Goal: Navigation & Orientation: Find specific page/section

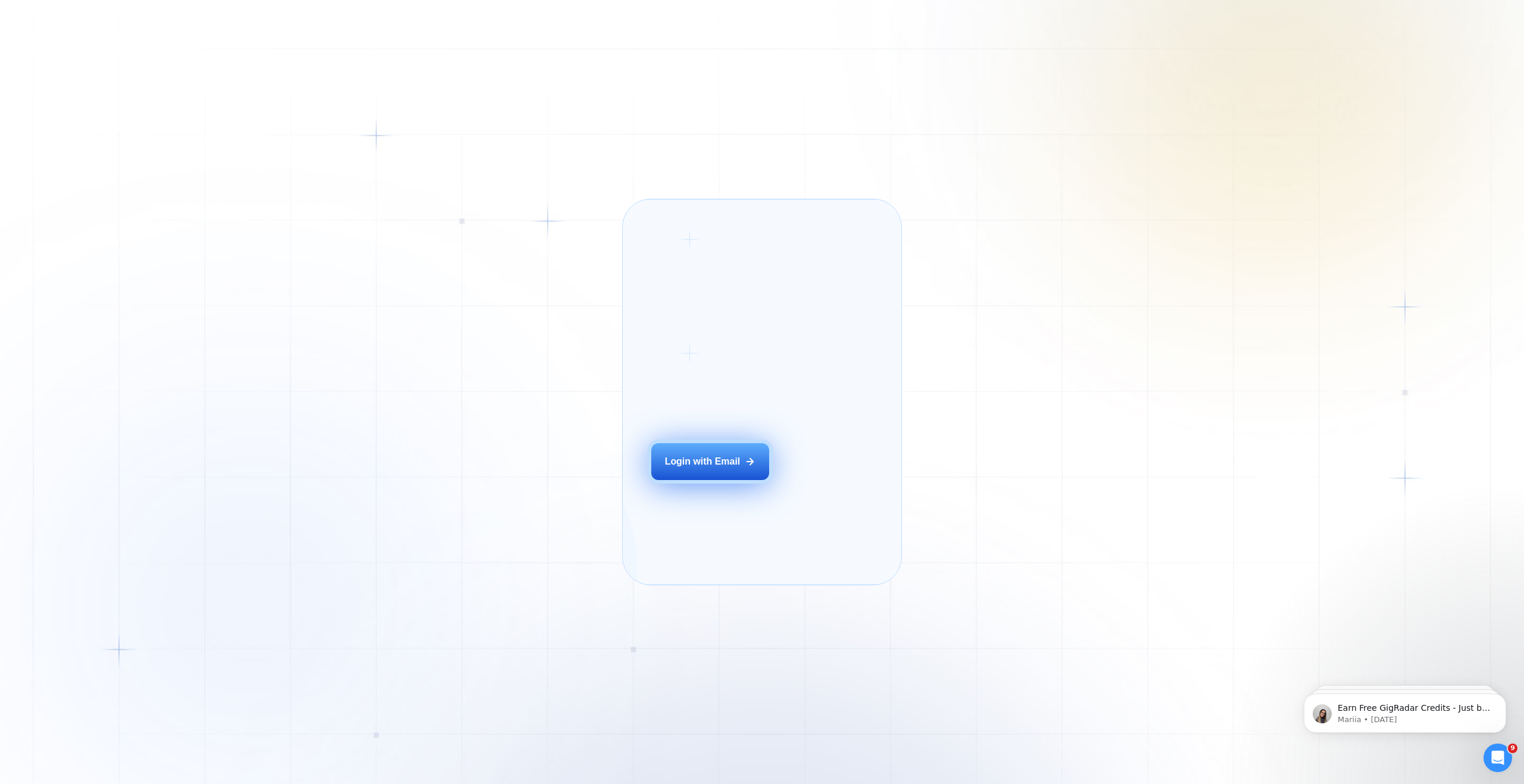
click at [694, 470] on button "Login with Email" at bounding box center [710, 461] width 118 height 37
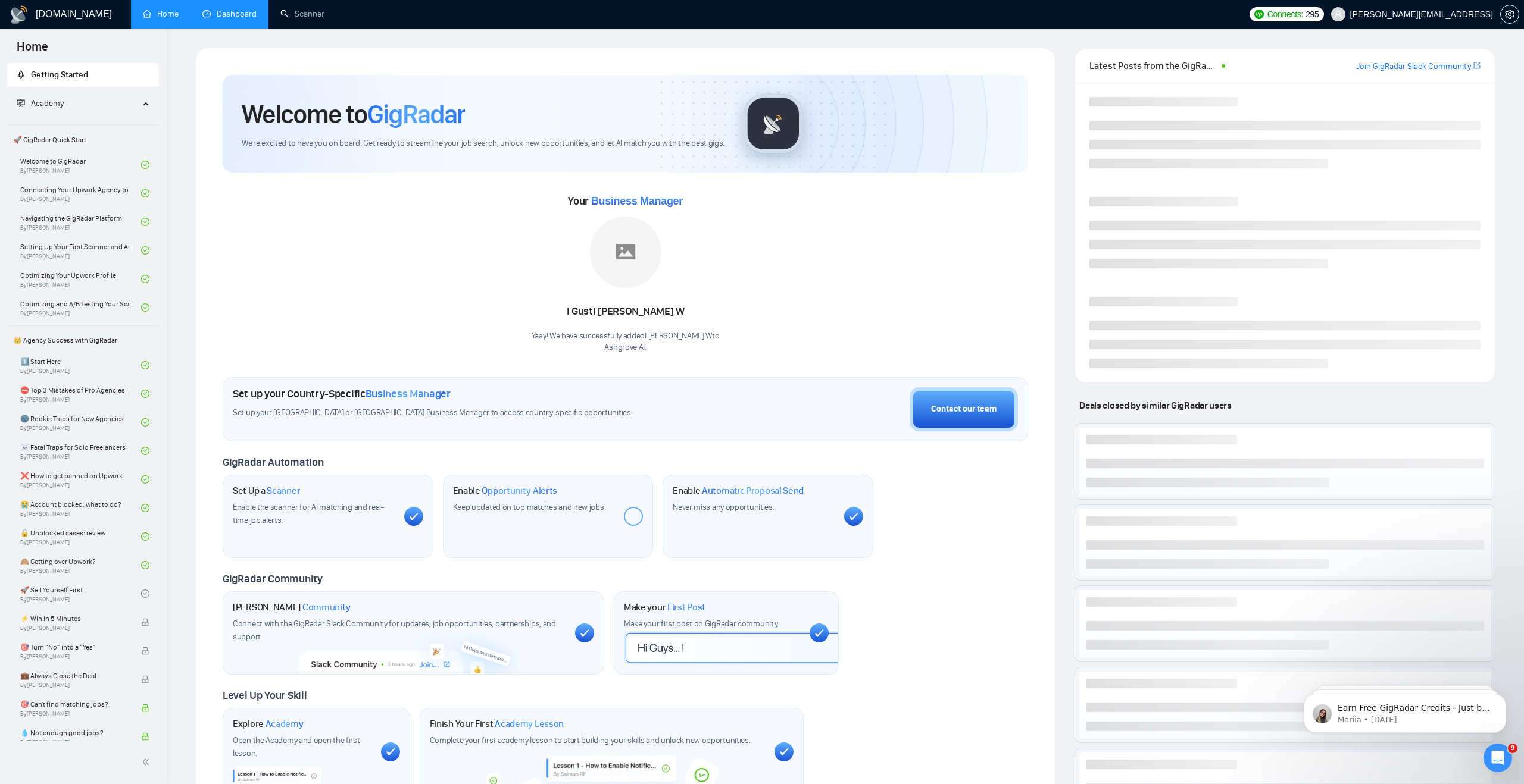
click at [220, 19] on link "Dashboard" at bounding box center [230, 14] width 54 height 10
